Goal: Entertainment & Leisure: Consume media (video, audio)

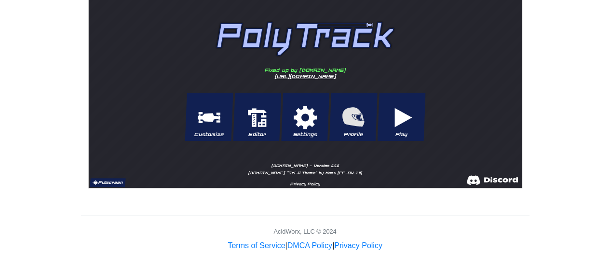
scroll to position [480, 0]
click at [102, 182] on button "Fullscreen" at bounding box center [107, 182] width 36 height 9
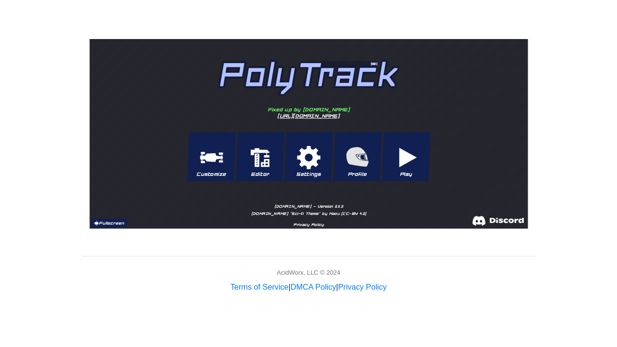
scroll to position [22, 0]
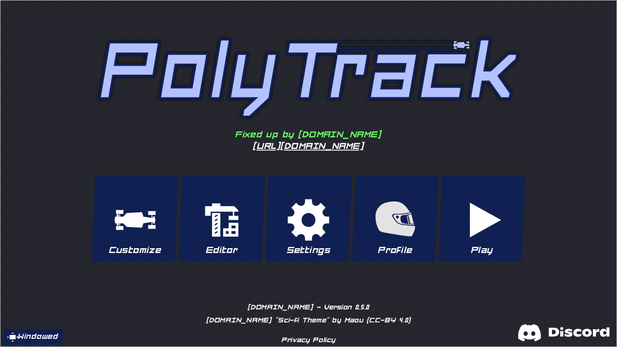
click at [492, 245] on p "Play" at bounding box center [481, 250] width 87 height 12
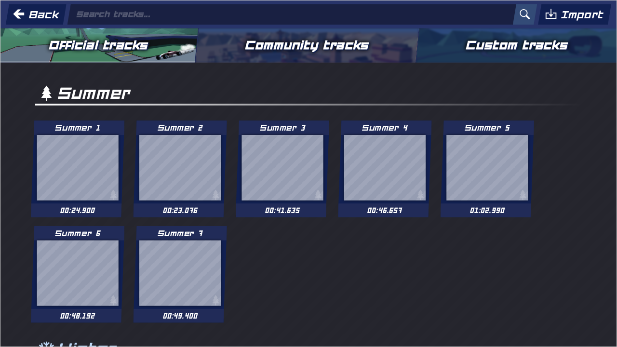
drag, startPoint x: 492, startPoint y: 245, endPoint x: 401, endPoint y: 199, distance: 101.8
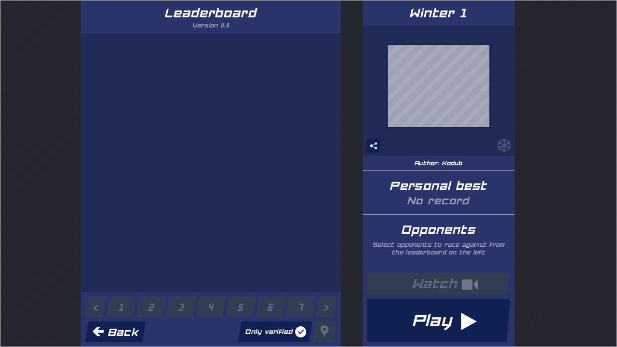
click at [470, 265] on button "Play" at bounding box center [438, 320] width 143 height 43
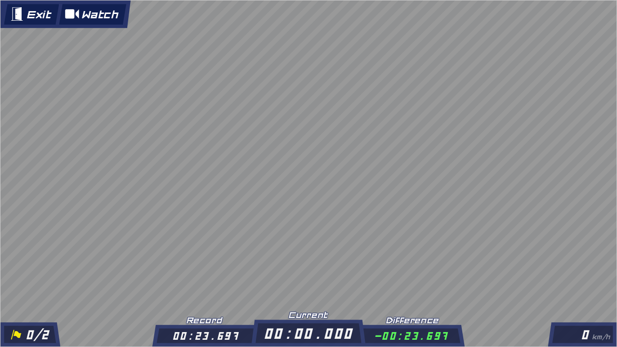
click at [30, 14] on button "Exit" at bounding box center [30, 13] width 55 height 21
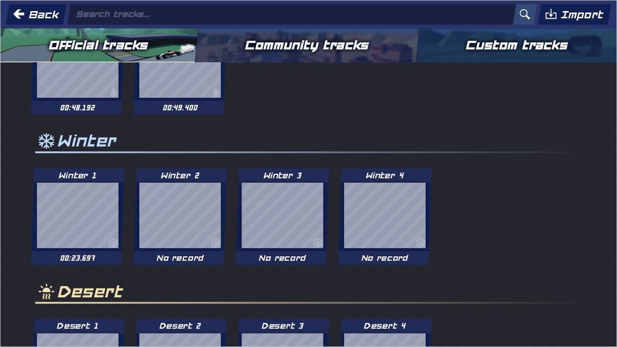
scroll to position [45, 0]
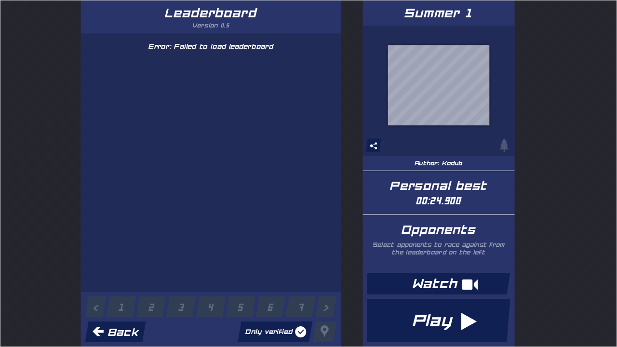
click at [413, 265] on button "Play" at bounding box center [438, 320] width 143 height 43
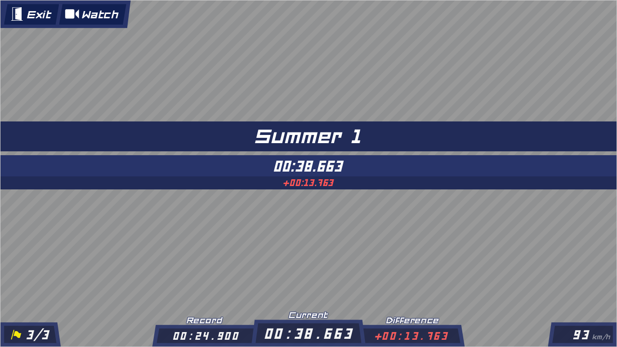
click at [35, 18] on button "Exit" at bounding box center [30, 13] width 55 height 21
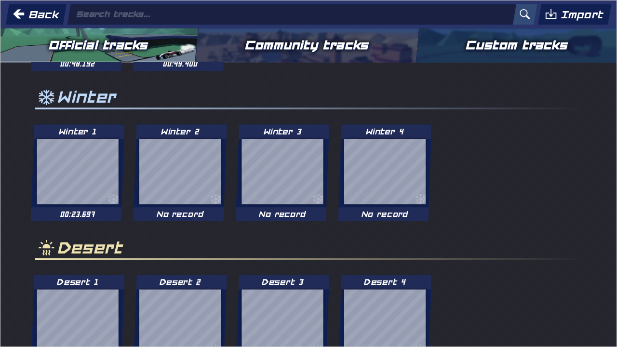
scroll to position [355, 0]
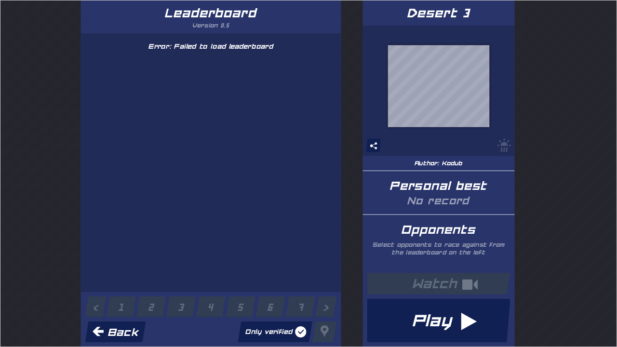
click at [430, 265] on button "Play" at bounding box center [438, 320] width 143 height 43
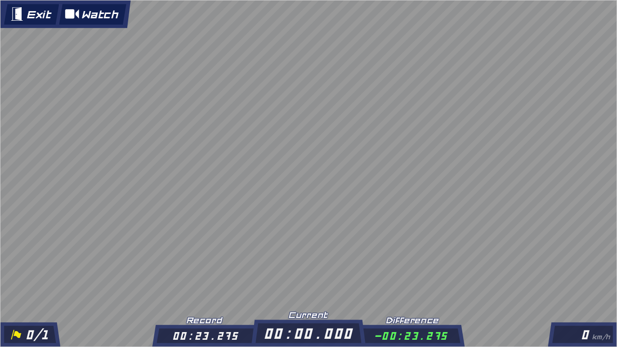
click at [30, 6] on button "Exit" at bounding box center [30, 13] width 55 height 21
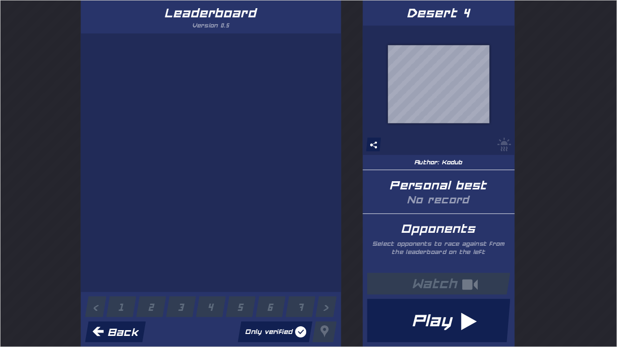
click at [412, 265] on button "Play" at bounding box center [438, 320] width 143 height 43
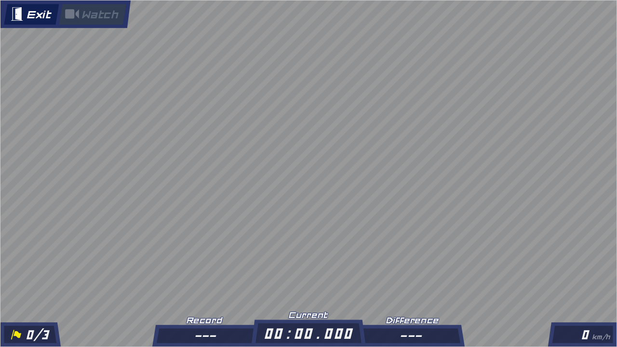
click at [21, 12] on button "Exit" at bounding box center [30, 13] width 55 height 21
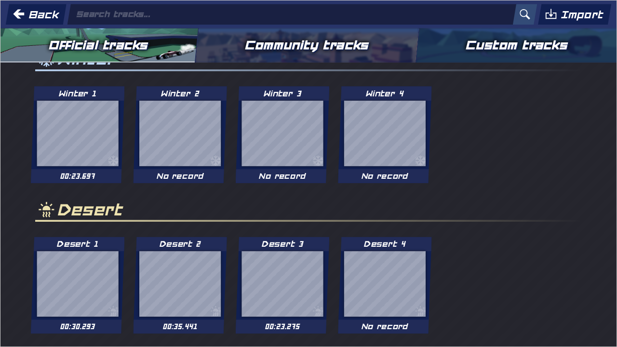
scroll to position [0, 0]
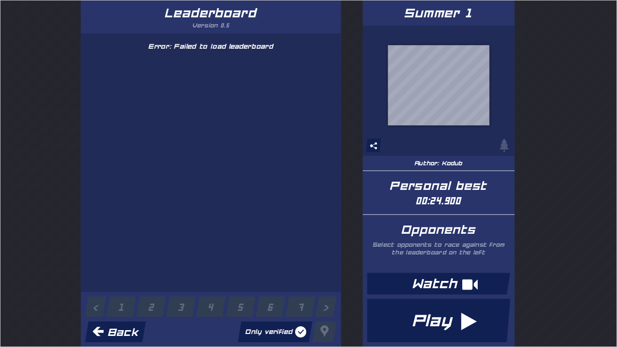
click at [458, 265] on button "Play" at bounding box center [438, 320] width 143 height 43
